Goal: Task Accomplishment & Management: Complete application form

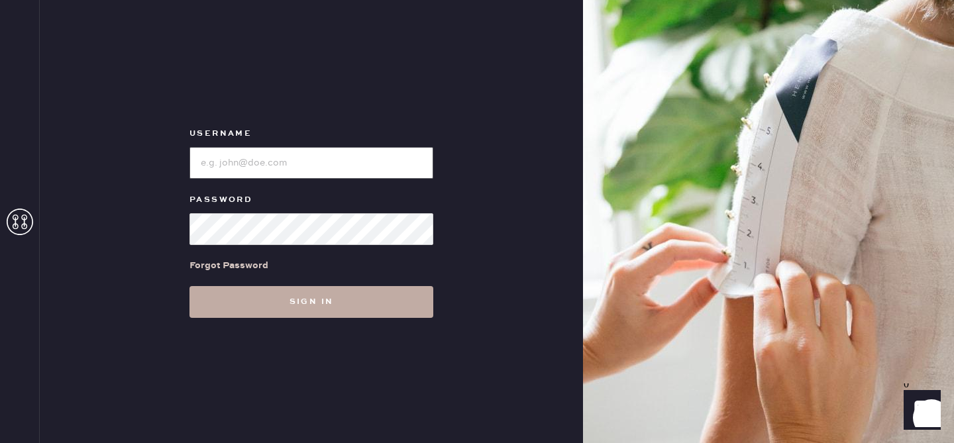
type input "reformationvalencia"
click at [291, 296] on button "Sign in" at bounding box center [311, 302] width 244 height 32
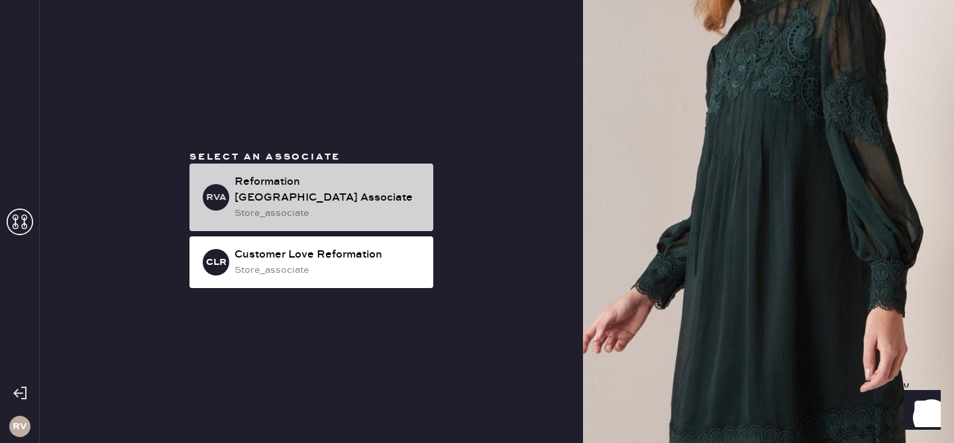
click at [304, 206] on div "store_associate" at bounding box center [329, 213] width 188 height 15
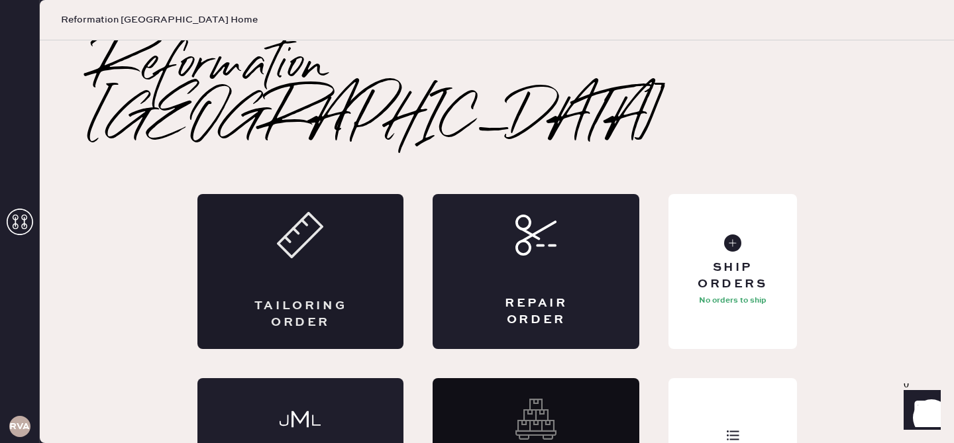
click at [346, 229] on div "Tailoring Order" at bounding box center [300, 271] width 207 height 155
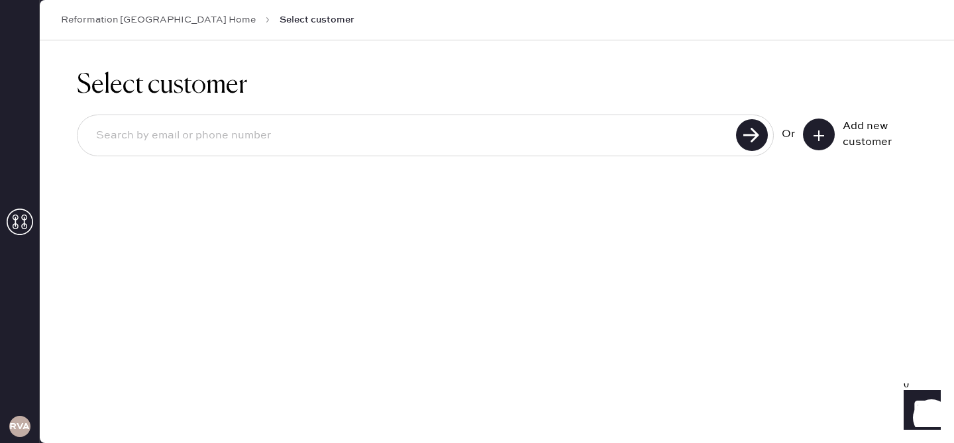
click at [827, 135] on button at bounding box center [819, 135] width 32 height 32
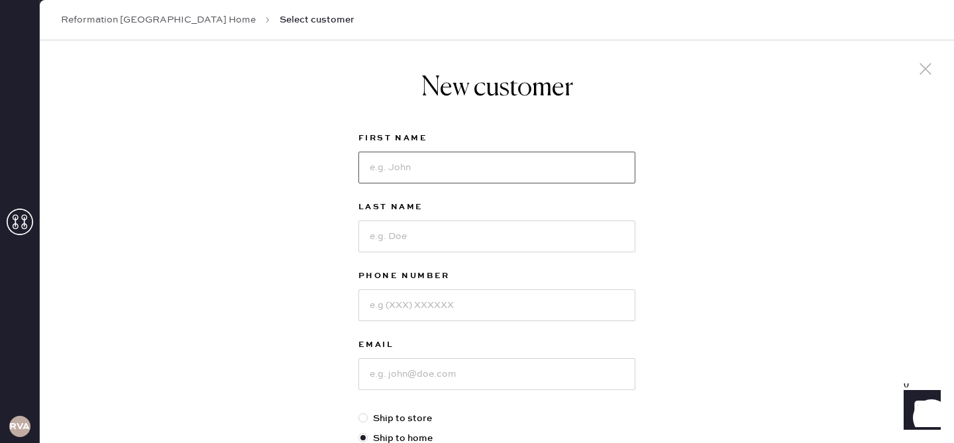
click at [423, 178] on input at bounding box center [496, 168] width 277 height 32
type input "[PERSON_NAME]"
type input "Chow"
type input "4168175218"
click at [435, 388] on input at bounding box center [496, 374] width 277 height 32
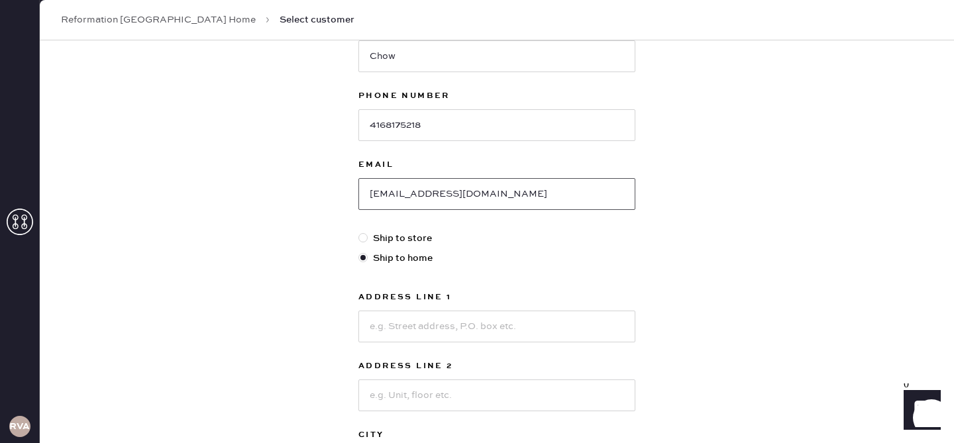
scroll to position [182, 0]
type input "[EMAIL_ADDRESS][DOMAIN_NAME]"
click at [448, 320] on input at bounding box center [496, 325] width 277 height 32
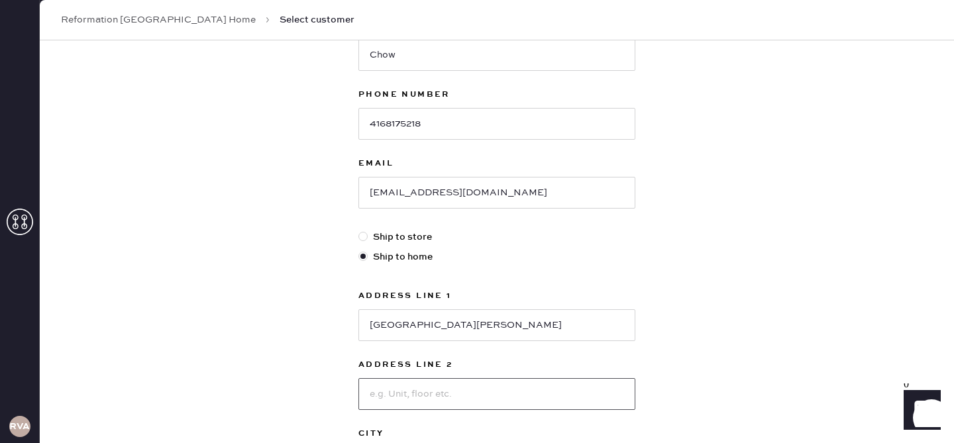
click at [506, 397] on input at bounding box center [496, 394] width 277 height 32
click at [711, 267] on div "New customer First Name [PERSON_NAME] Last Name Chow Phone Number [PHONE_NUMBER…" at bounding box center [497, 270] width 914 height 822
click at [536, 324] on input "[GEOGRAPHIC_DATA][PERSON_NAME]" at bounding box center [496, 325] width 277 height 32
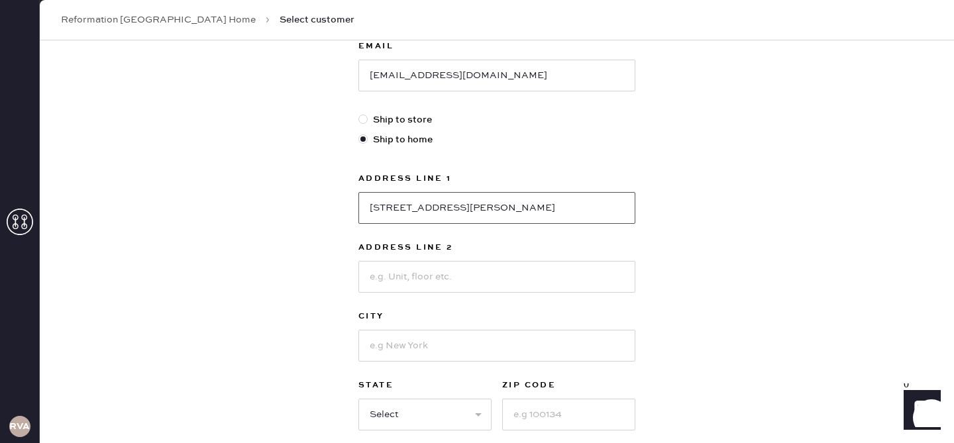
scroll to position [419, 0]
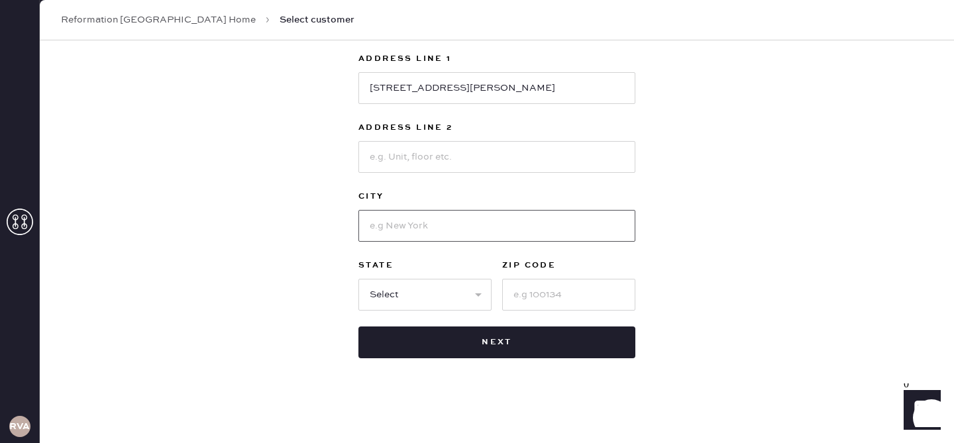
click at [549, 220] on input at bounding box center [496, 226] width 277 height 32
drag, startPoint x: 580, startPoint y: 85, endPoint x: 442, endPoint y: 85, distance: 137.8
click at [442, 85] on input "[STREET_ADDRESS][PERSON_NAME]" at bounding box center [496, 88] width 277 height 32
type input "[GEOGRAPHIC_DATA][PERSON_NAME]"
click at [401, 221] on input at bounding box center [496, 226] width 277 height 32
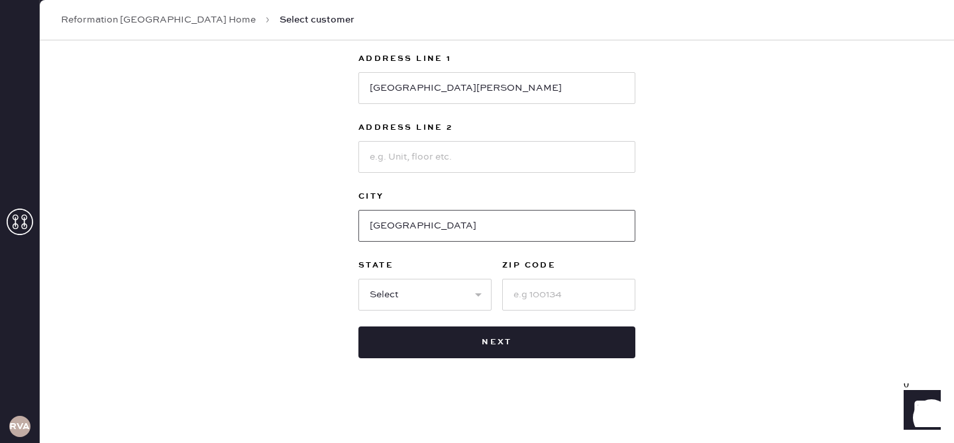
type input "[GEOGRAPHIC_DATA]"
click at [399, 292] on select "Select AK AL AR AZ CA CO CT [GEOGRAPHIC_DATA] DE FL [GEOGRAPHIC_DATA] HI [GEOGR…" at bounding box center [424, 295] width 133 height 32
select select "CA"
click at [358, 279] on select "Select AK AL AR AZ CA CO CT [GEOGRAPHIC_DATA] DE FL [GEOGRAPHIC_DATA] HI [GEOGR…" at bounding box center [424, 295] width 133 height 32
click at [580, 297] on input at bounding box center [568, 295] width 133 height 32
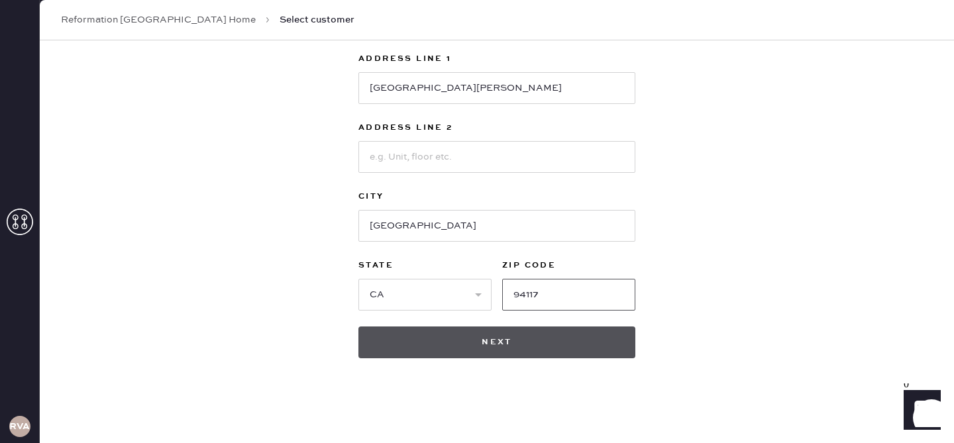
type input "94117"
click at [505, 346] on button "Next" at bounding box center [496, 343] width 277 height 32
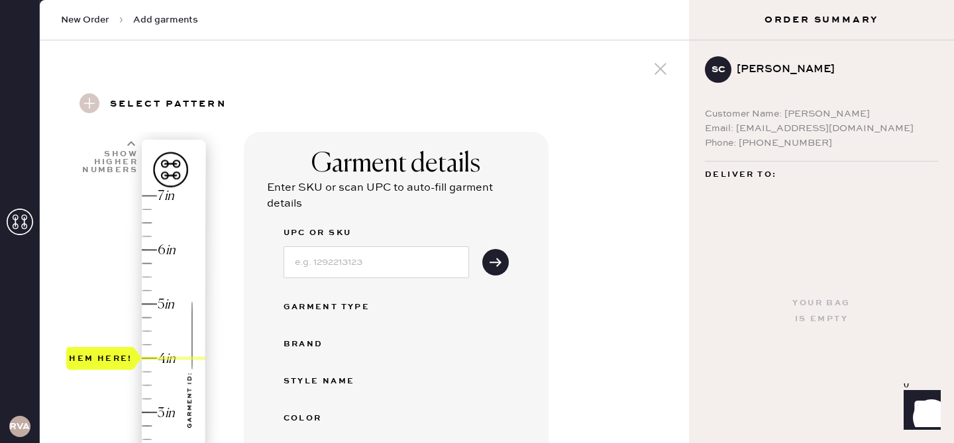
click at [146, 354] on div "Hem here!" at bounding box center [136, 385] width 141 height 391
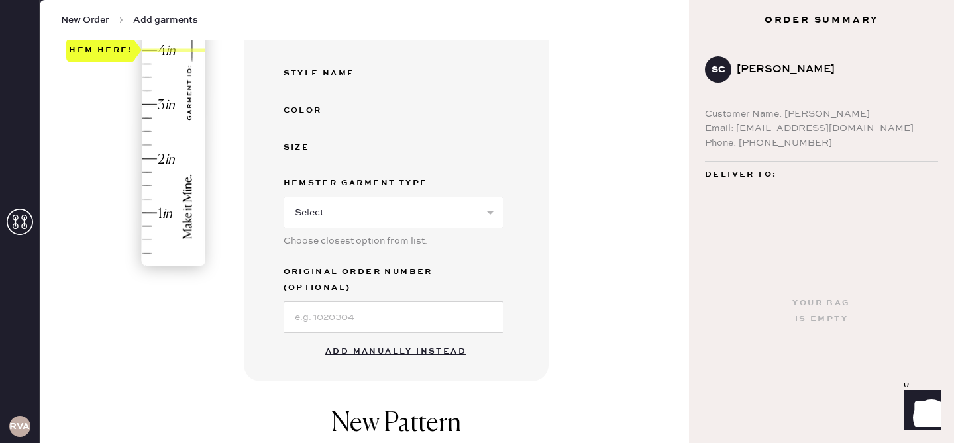
scroll to position [404, 0]
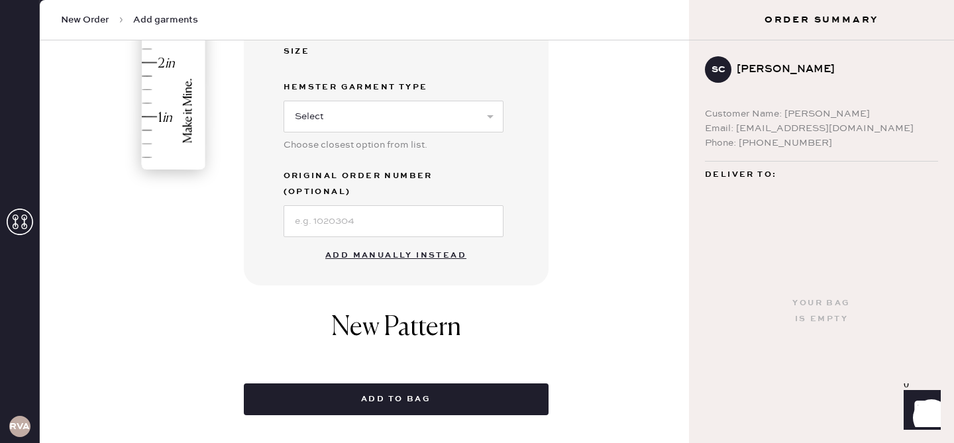
click at [400, 242] on button "Add manually instead" at bounding box center [395, 255] width 157 height 27
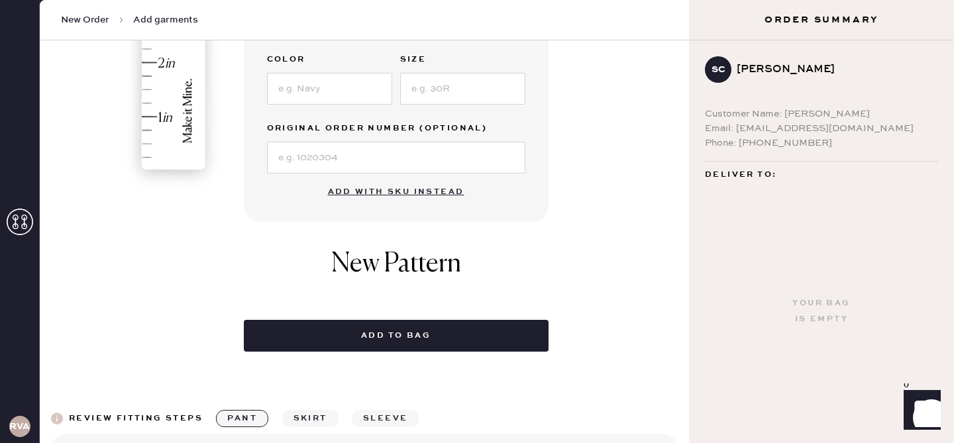
click at [411, 191] on button "Add with SKU instead" at bounding box center [396, 192] width 152 height 27
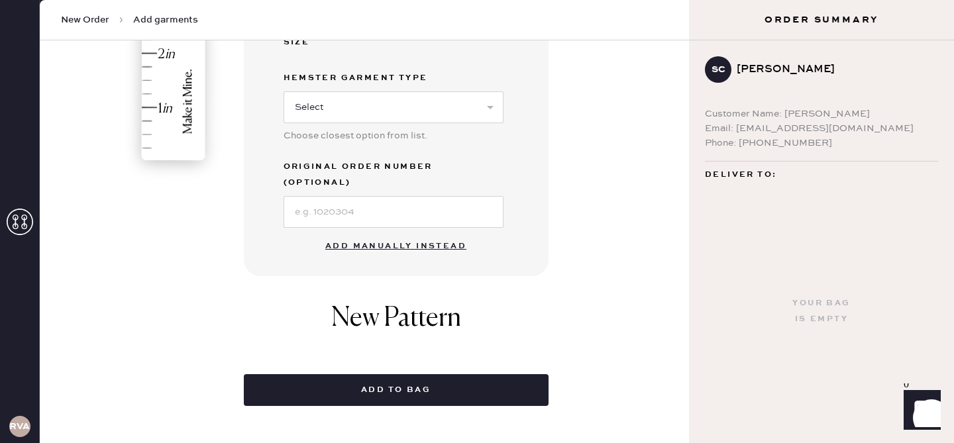
scroll to position [413, 0]
click at [371, 234] on button "Add manually instead" at bounding box center [395, 247] width 157 height 27
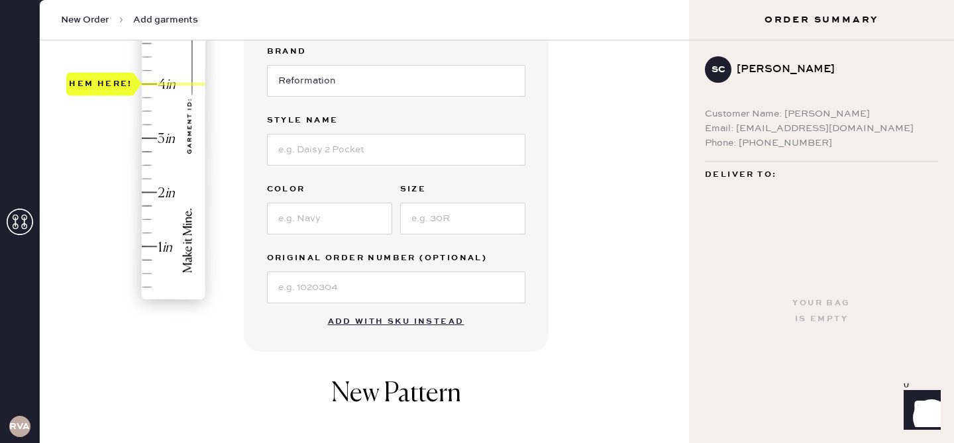
scroll to position [4, 0]
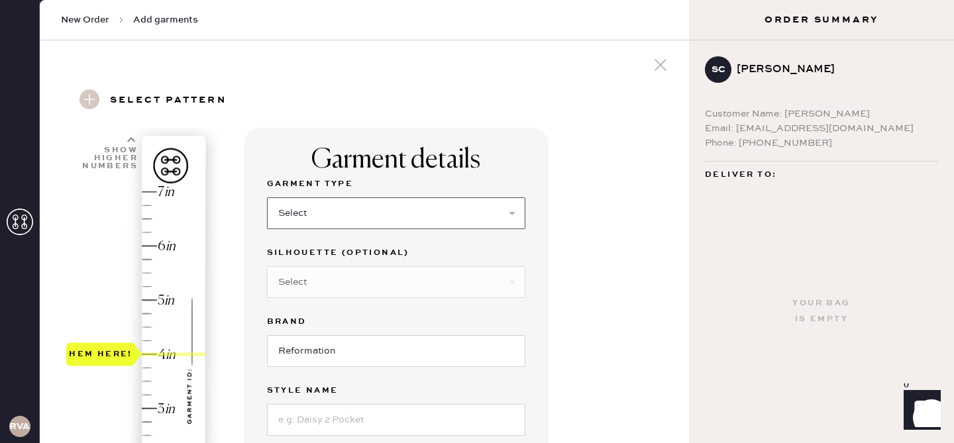
click at [339, 221] on select "Select Basic Skirt Jeans Leggings Pants Shorts Basic Sleeved Dress Basic Sleeve…" at bounding box center [396, 213] width 258 height 32
select select "2"
click at [267, 197] on select "Select Basic Skirt Jeans Leggings Pants Shorts Basic Sleeved Dress Basic Sleeve…" at bounding box center [396, 213] width 258 height 32
click at [325, 292] on select "Select Other" at bounding box center [396, 282] width 258 height 32
select select "5"
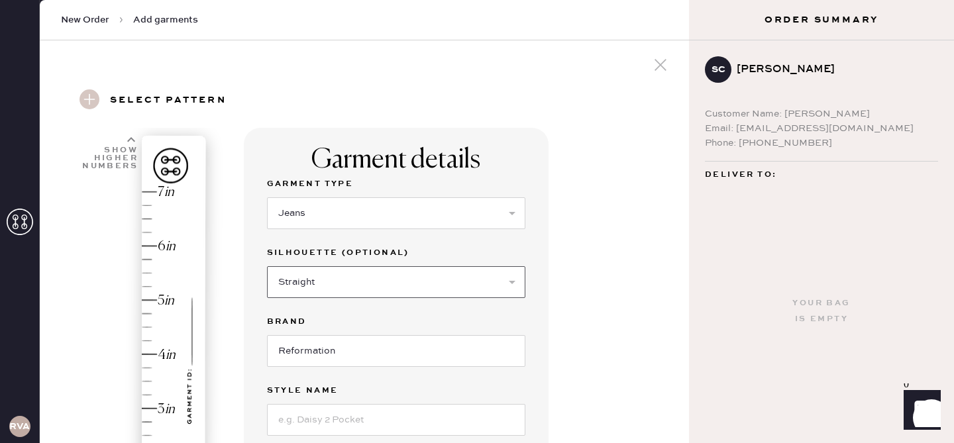
click at [267, 266] on select "Select Shorts Cropped Flare Boot Cut Straight Skinny Other" at bounding box center [396, 282] width 258 height 32
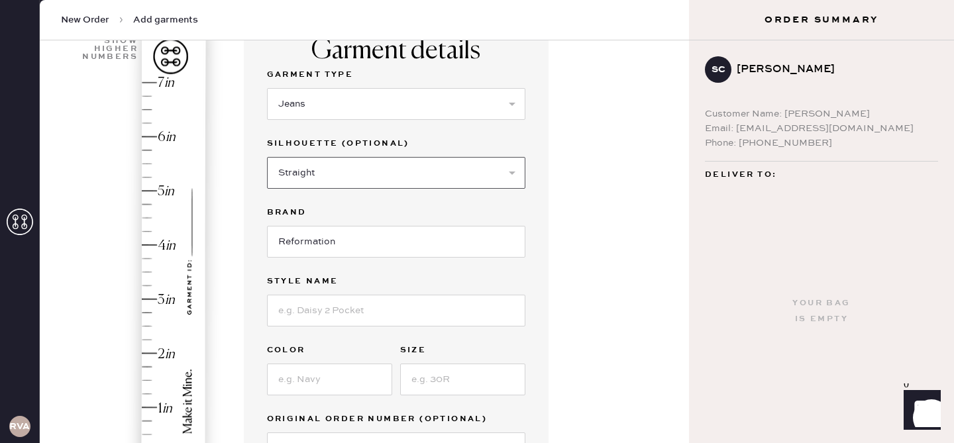
scroll to position [154, 0]
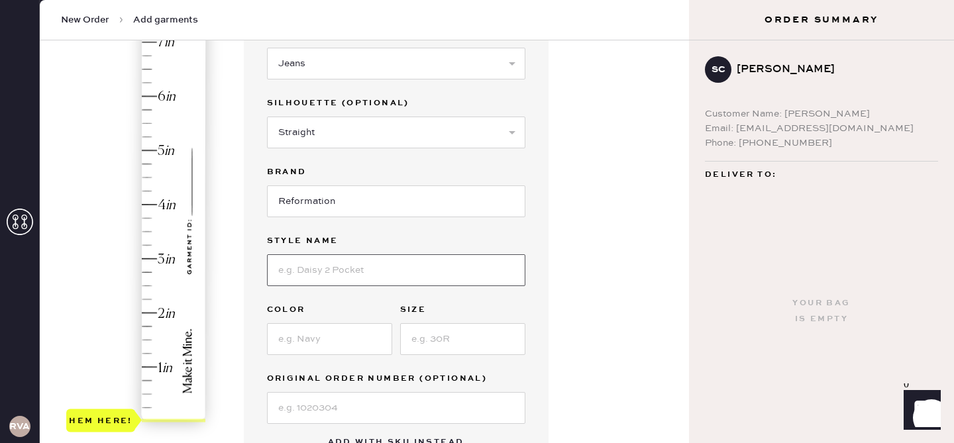
click at [309, 272] on input at bounding box center [396, 270] width 258 height 32
click at [393, 269] on input "Charlee Low Rise Striaght Leg [PERSON_NAME]" at bounding box center [396, 270] width 258 height 32
click at [380, 270] on input "Charlee Low Rise Striaght Leg [PERSON_NAME]" at bounding box center [396, 270] width 258 height 32
click at [460, 276] on input "Charlee Low Rise Straight Leg [PERSON_NAME]" at bounding box center [396, 270] width 258 height 32
type input "Charlee Low Rise Straight Leg [PERSON_NAME]"
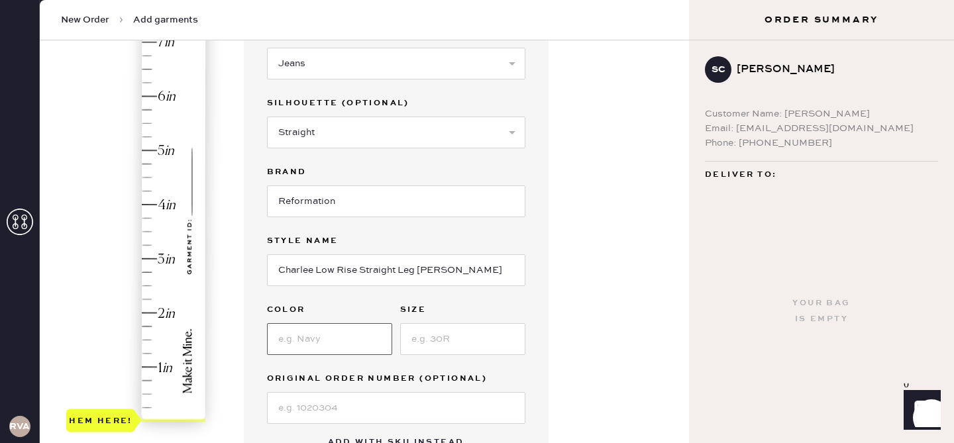
click at [293, 339] on input at bounding box center [329, 339] width 125 height 32
type input "petoskey"
click at [476, 345] on input at bounding box center [462, 339] width 125 height 32
type input "26"
type input "4"
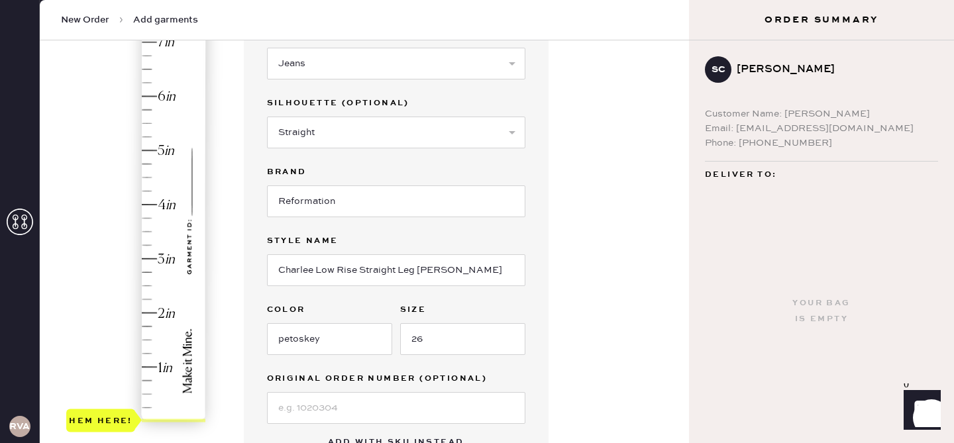
click at [148, 199] on div "Hem here!" at bounding box center [136, 231] width 141 height 391
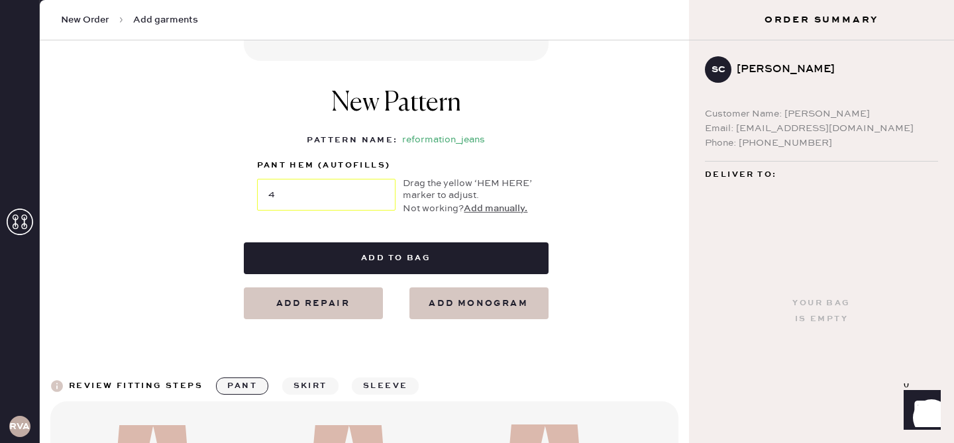
scroll to position [564, 0]
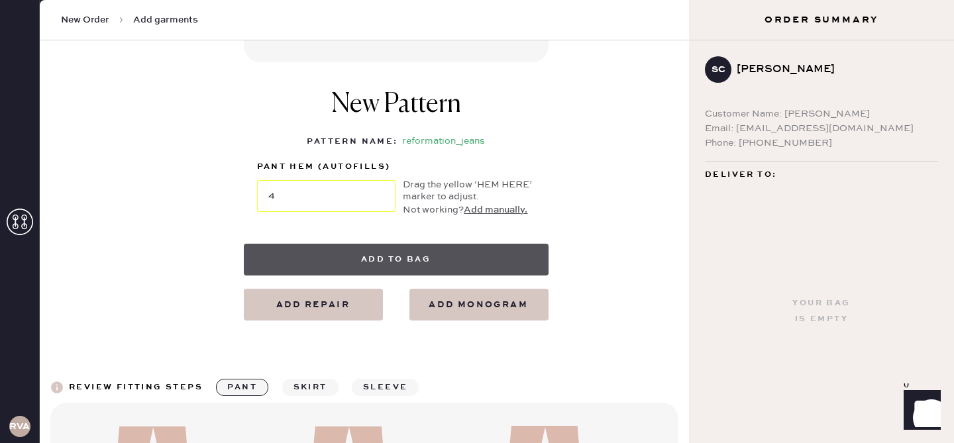
click at [403, 248] on button "Add to bag" at bounding box center [396, 260] width 305 height 32
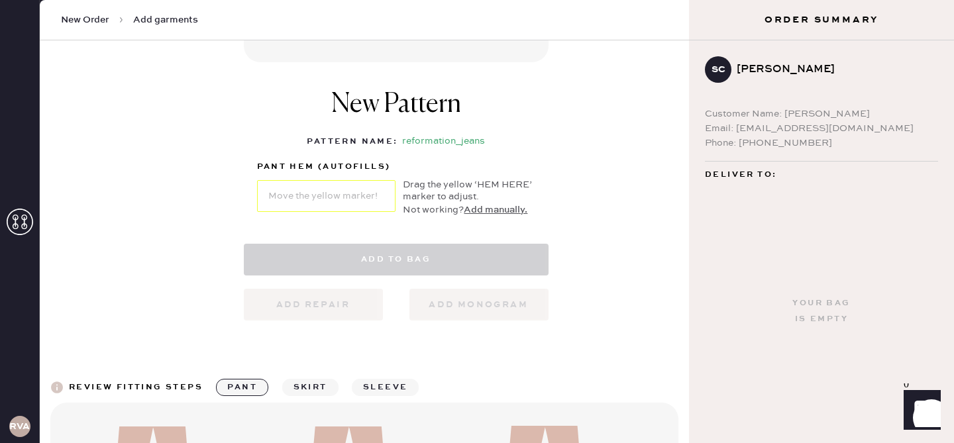
select select "2"
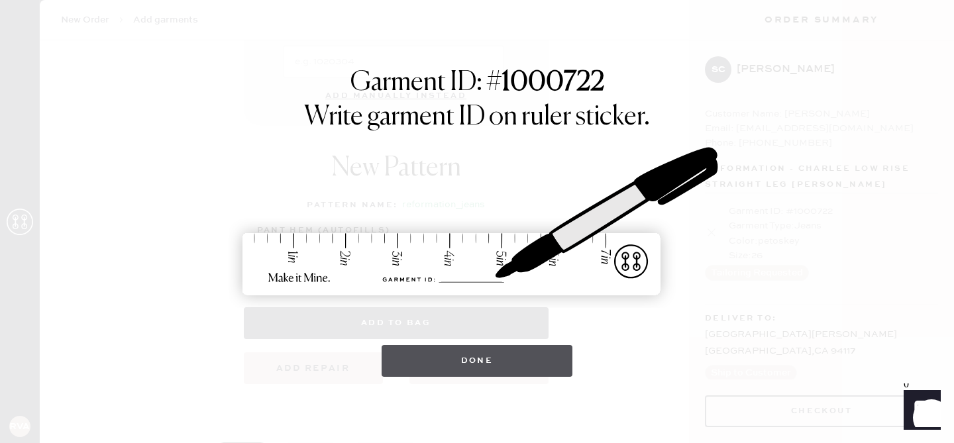
click at [480, 354] on button "Done" at bounding box center [477, 361] width 191 height 32
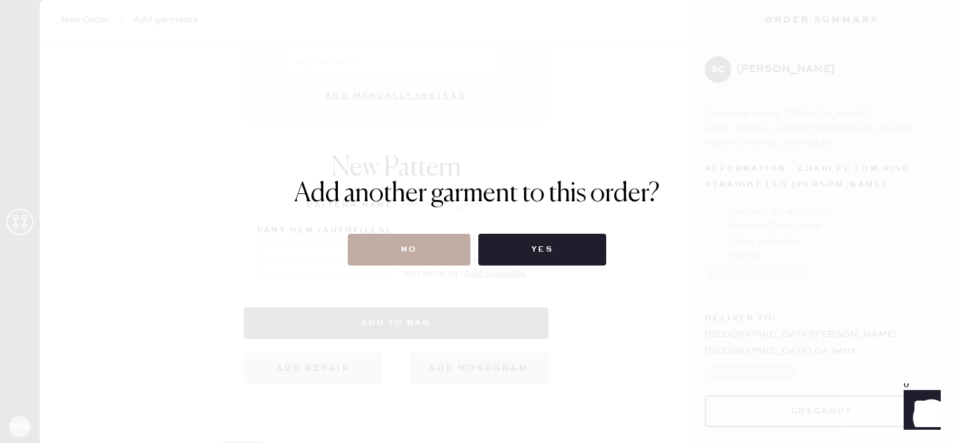
click at [403, 256] on button "No" at bounding box center [409, 250] width 123 height 32
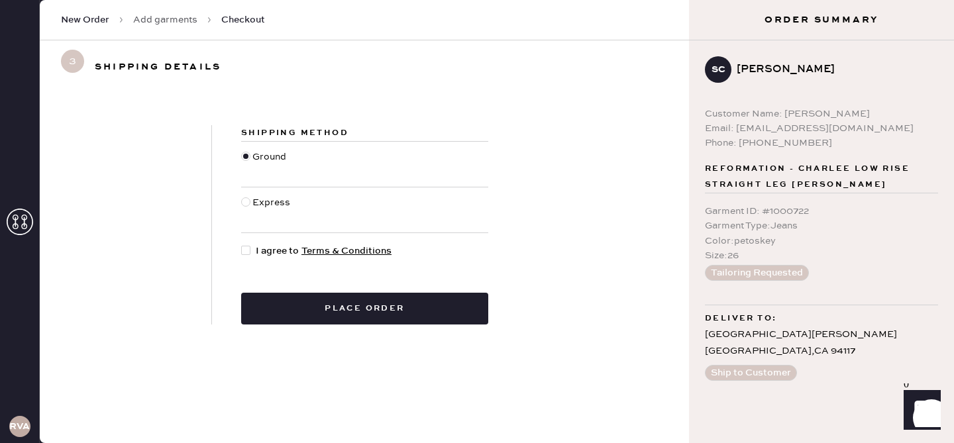
click at [246, 258] on div at bounding box center [248, 251] width 15 height 15
click at [242, 244] on input "I agree to Terms & Conditions" at bounding box center [241, 244] width 1 height 1
checkbox input "true"
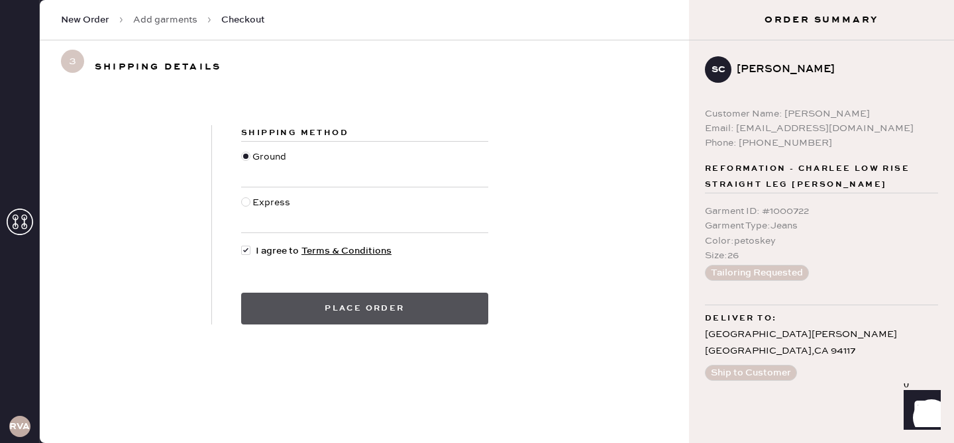
click at [289, 310] on button "Place order" at bounding box center [364, 309] width 247 height 32
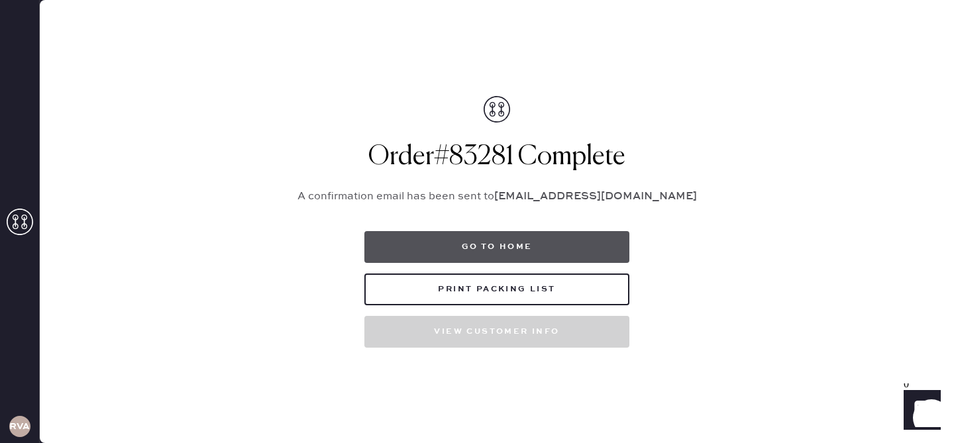
click at [417, 237] on button "Go to home" at bounding box center [496, 247] width 265 height 32
